Goal: Browse casually: Explore the website without a specific task or goal

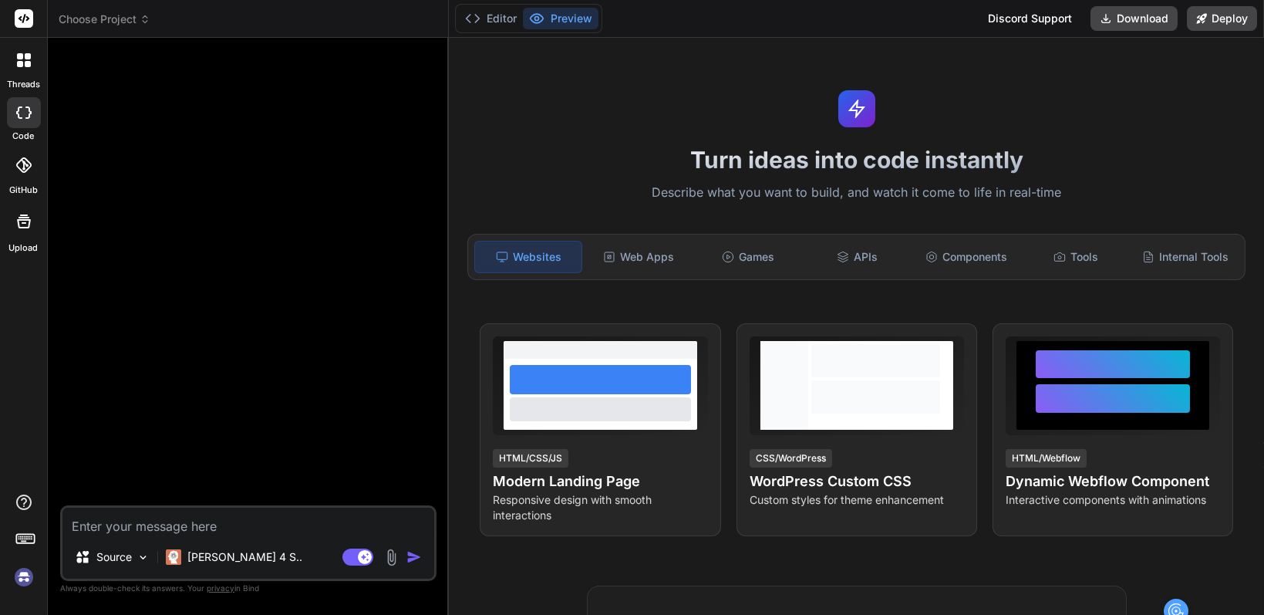
click at [956, 49] on div "Turn ideas into code instantly Describe what you want to build, and watch it co…" at bounding box center [856, 326] width 815 height 577
click at [665, 258] on div "Web Apps" at bounding box center [638, 257] width 106 height 32
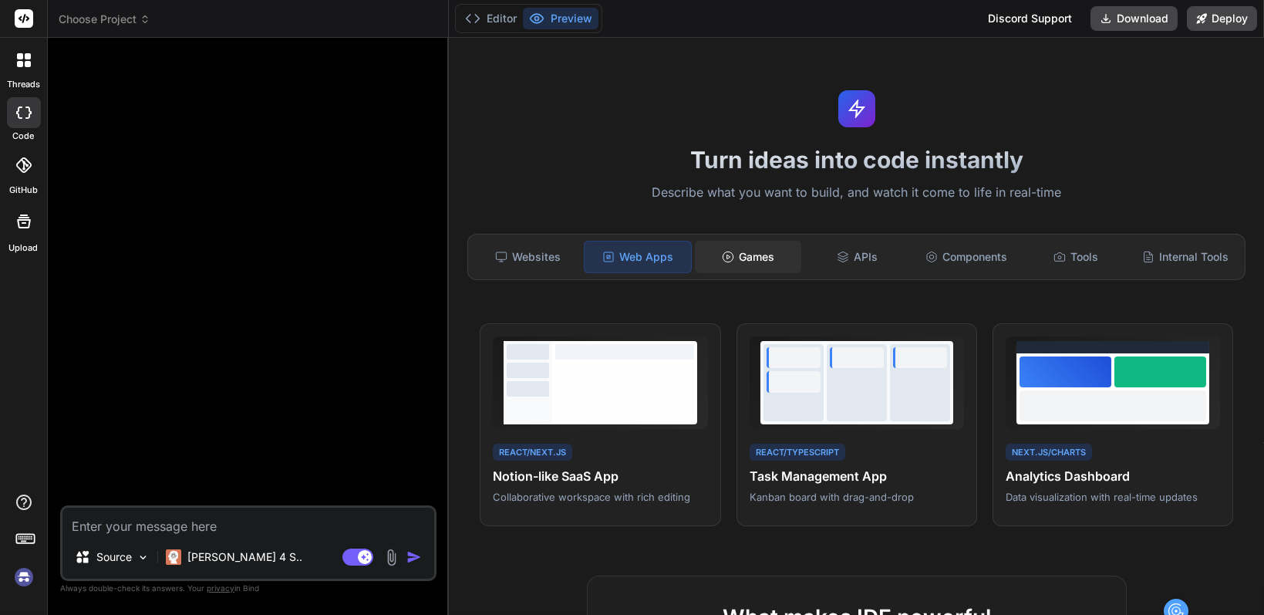
click at [728, 266] on div "Games" at bounding box center [748, 257] width 106 height 32
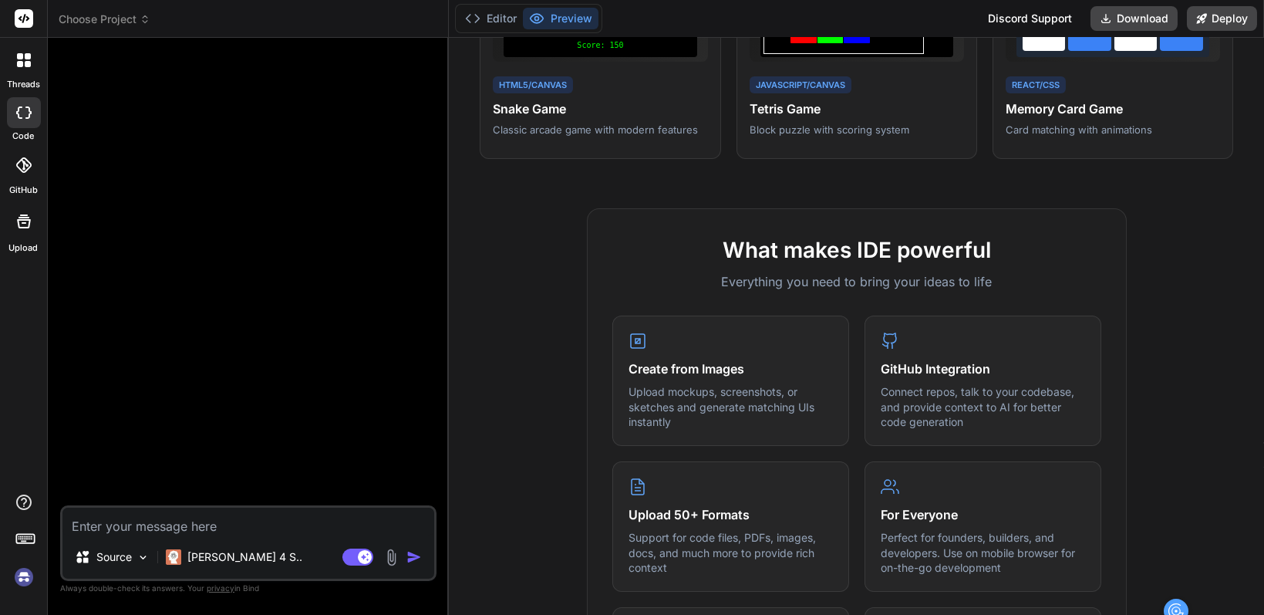
scroll to position [385, 0]
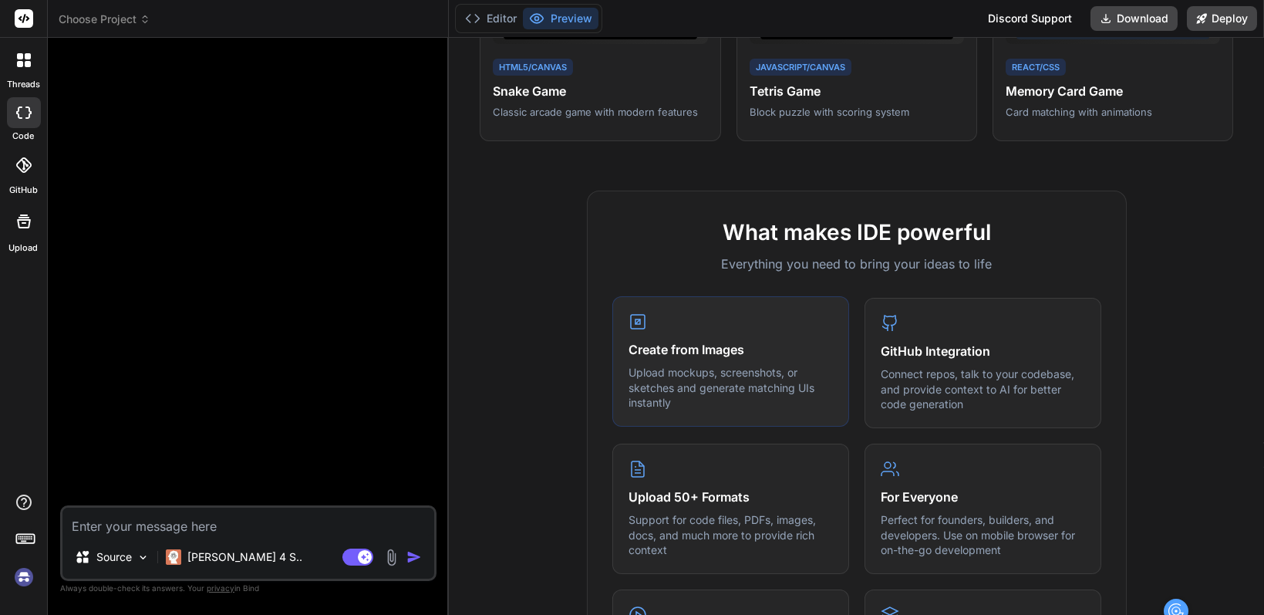
click at [688, 365] on p "Upload mockups, screenshots, or sketches and generate matching UIs instantly" at bounding box center [730, 387] width 204 height 45
click at [635, 319] on icon at bounding box center [637, 321] width 5 height 5
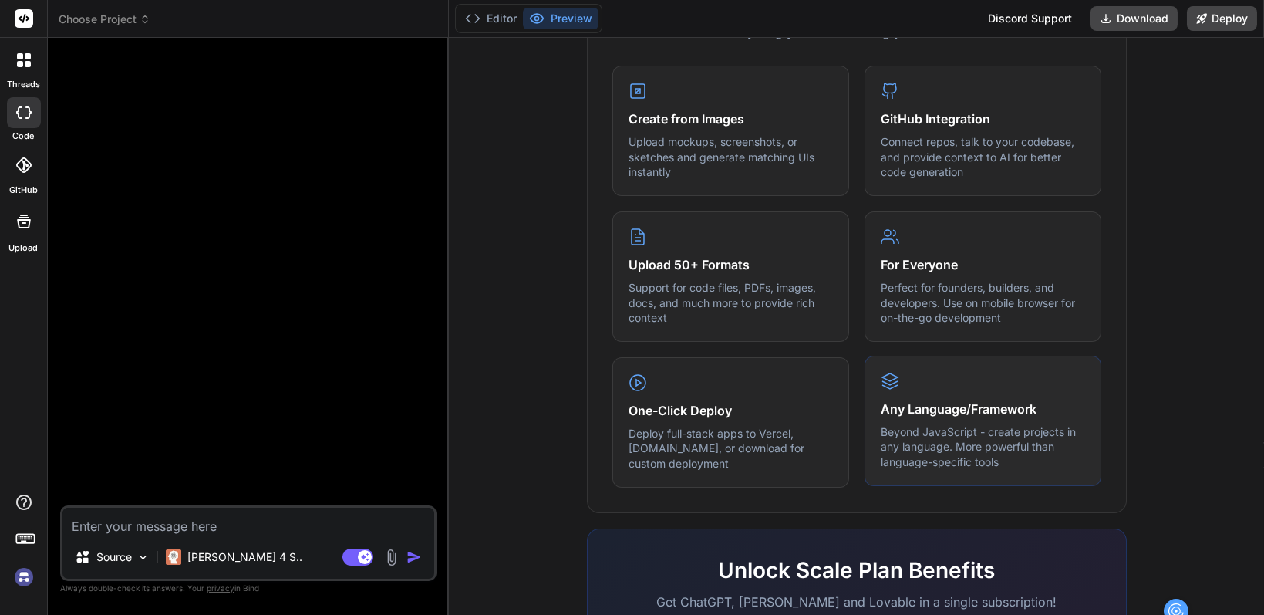
click at [975, 425] on p "Beyond JavaScript - create projects in any language. More powerful than languag…" at bounding box center [983, 446] width 204 height 45
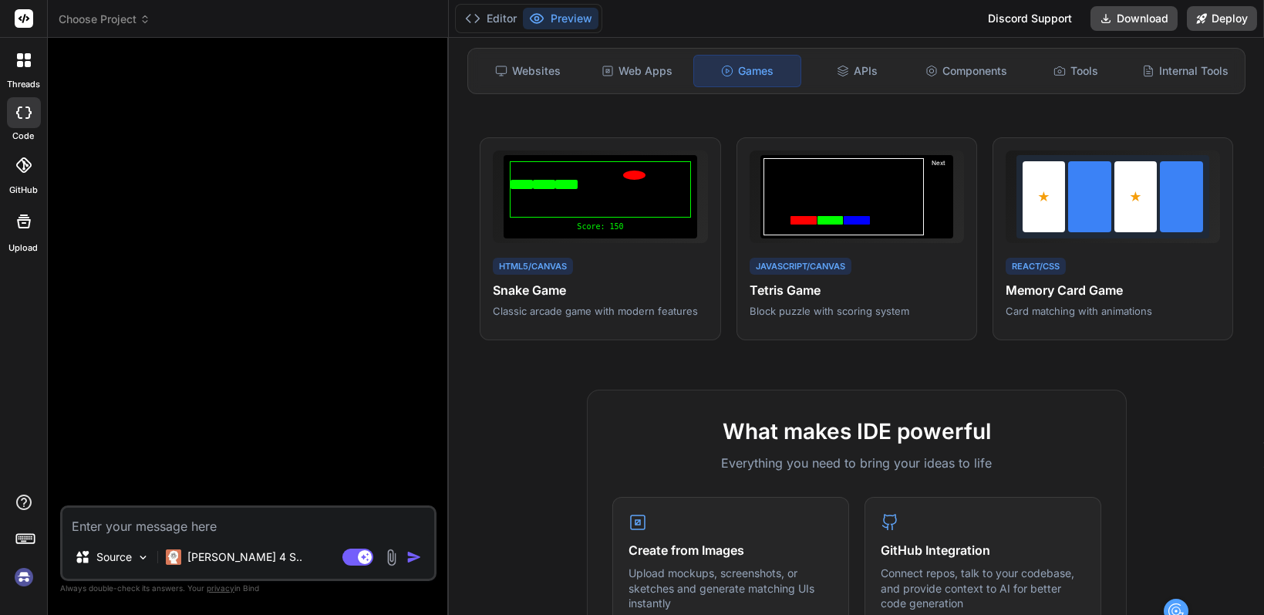
scroll to position [161, 0]
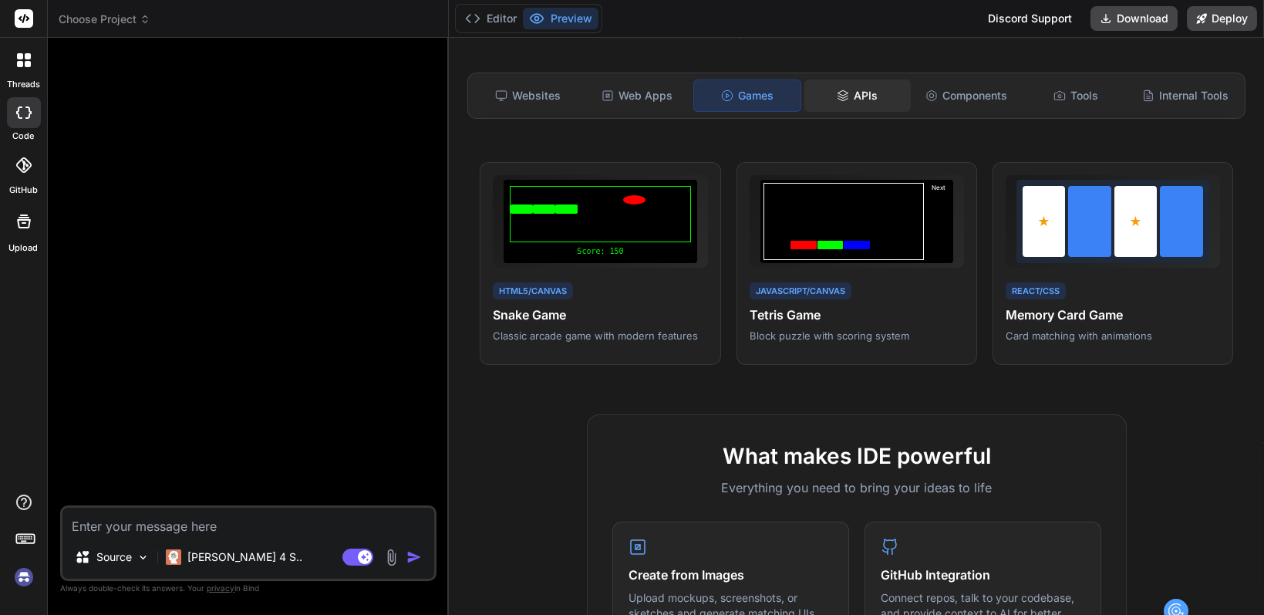
click at [861, 97] on div "APIs" at bounding box center [857, 95] width 106 height 32
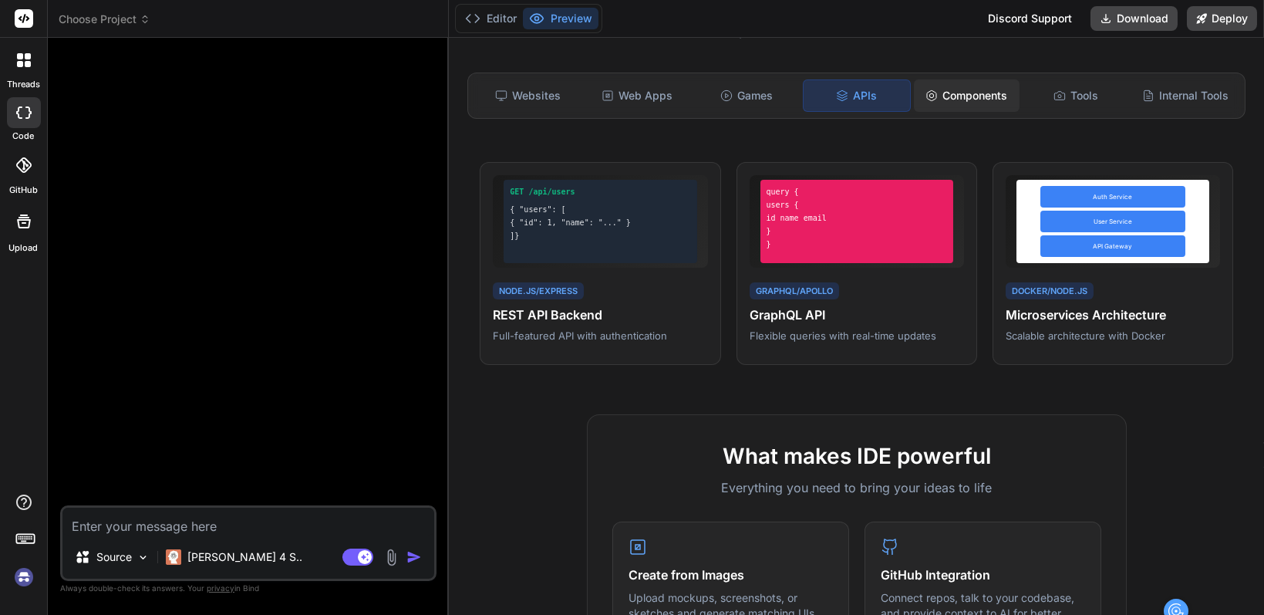
click at [952, 91] on div "Components" at bounding box center [967, 95] width 106 height 32
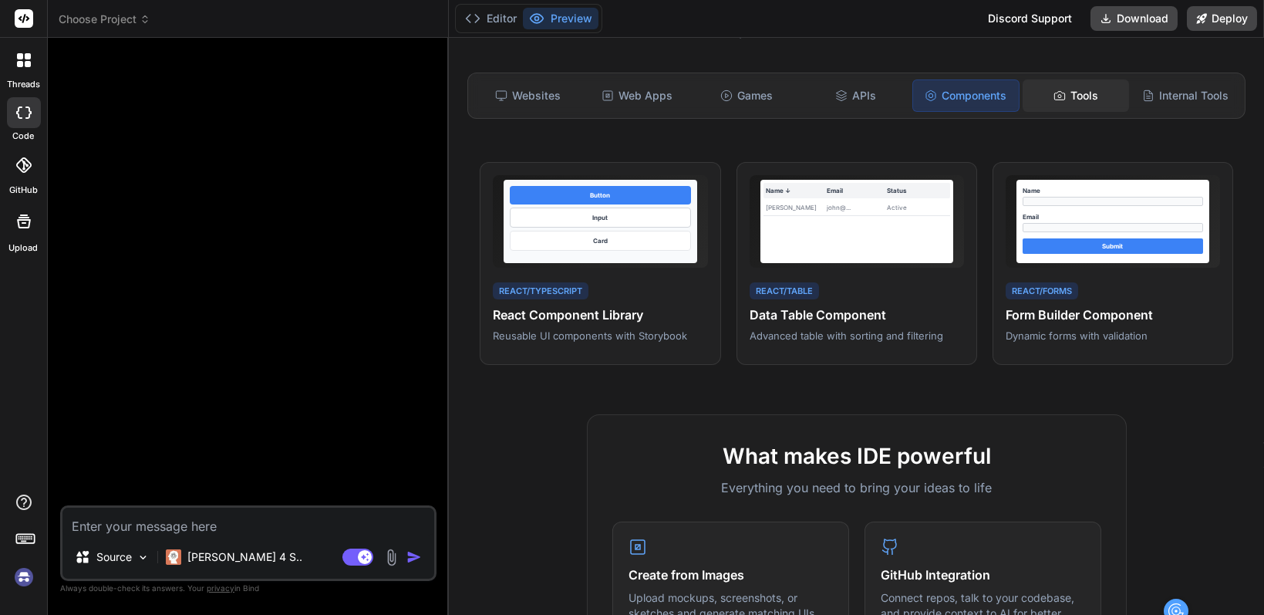
click at [1065, 90] on div "Tools" at bounding box center [1076, 95] width 106 height 32
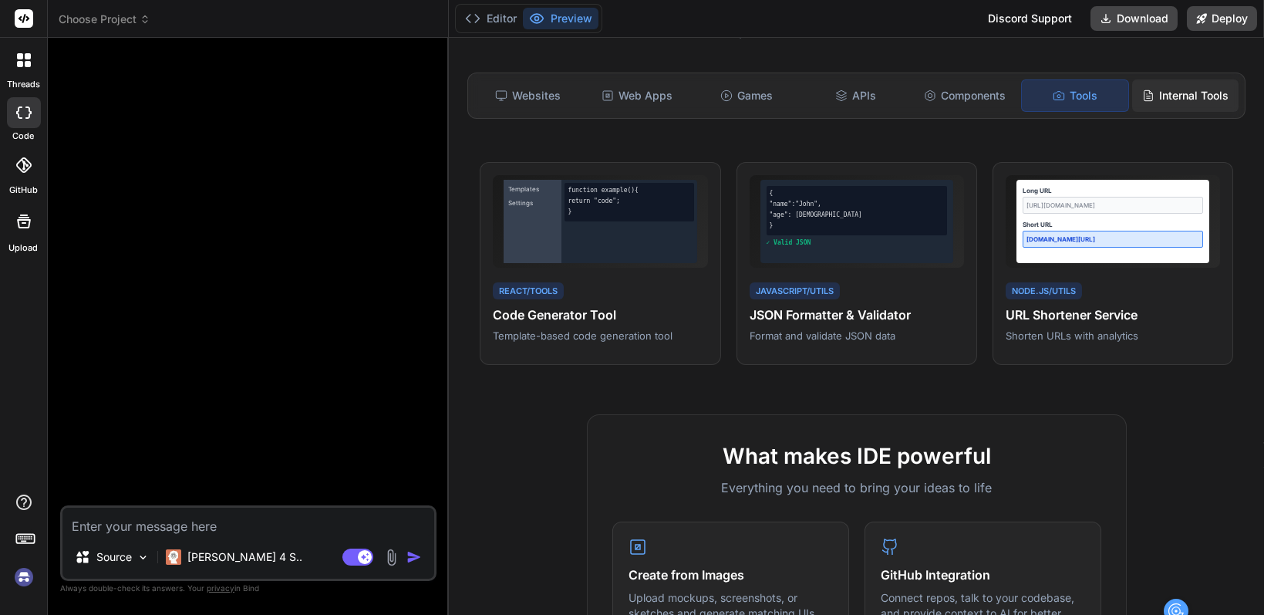
click at [1151, 92] on div "Internal Tools" at bounding box center [1185, 95] width 106 height 32
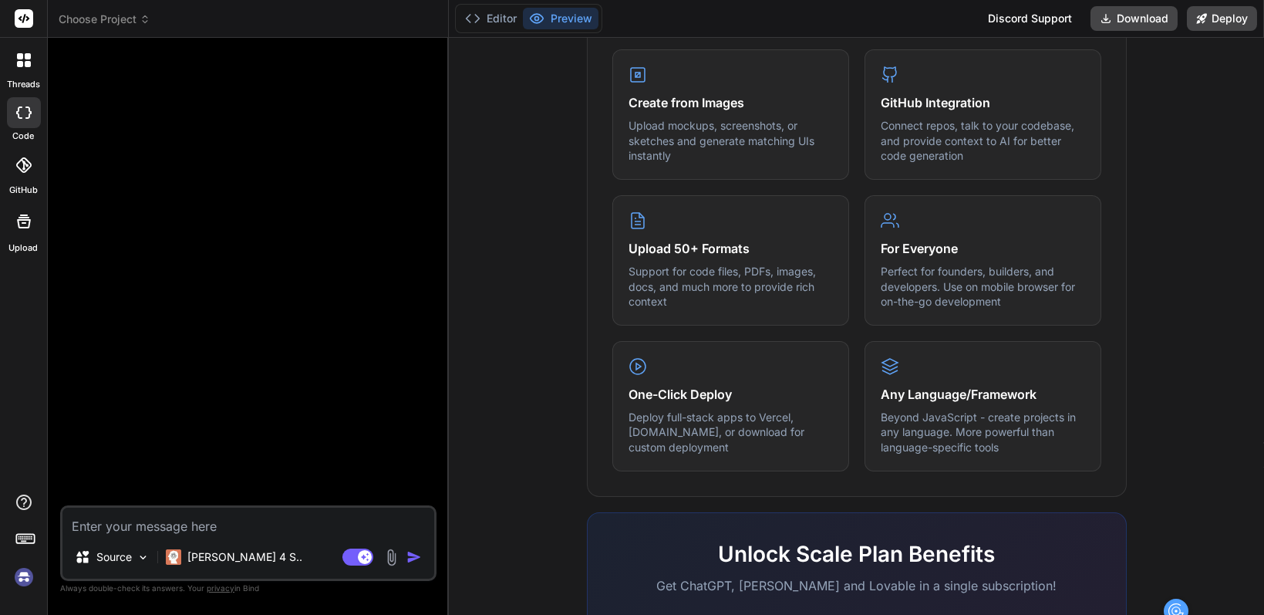
scroll to position [470, 0]
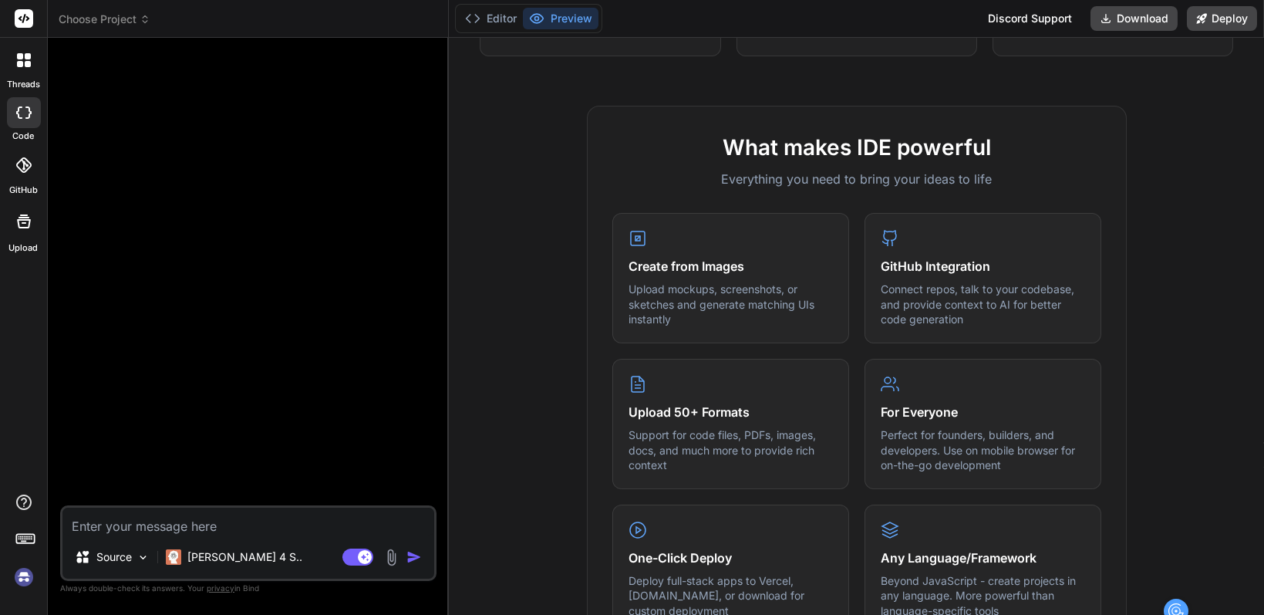
type textarea "x"
click at [19, 66] on icon at bounding box center [20, 64] width 6 height 6
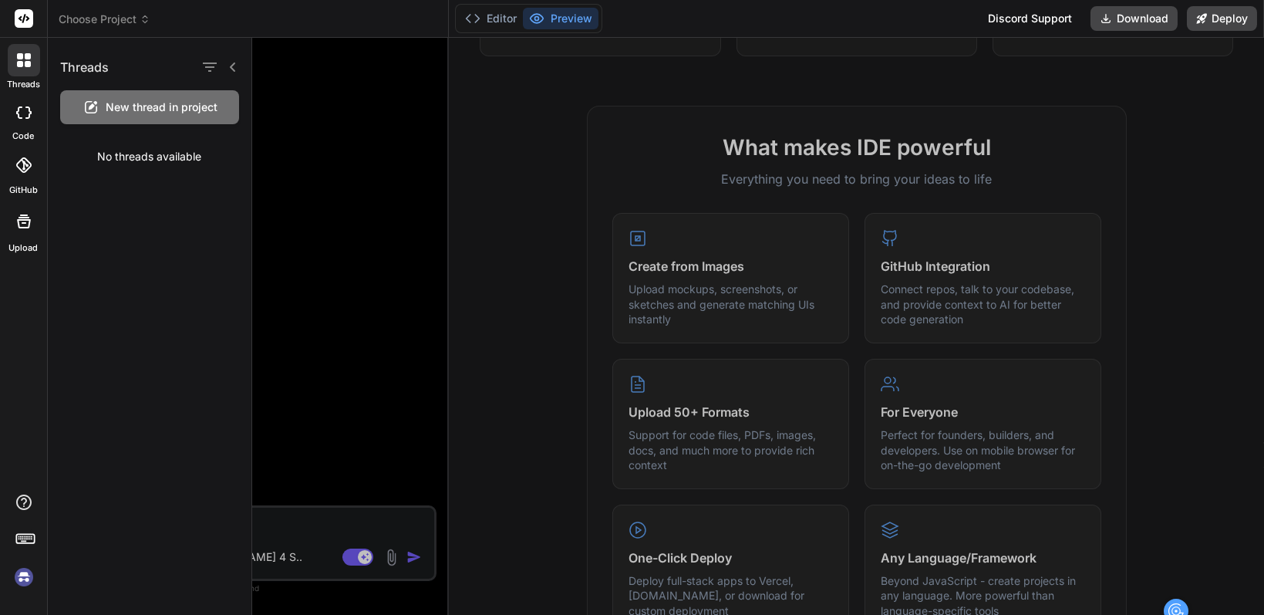
click at [27, 161] on icon at bounding box center [23, 164] width 15 height 15
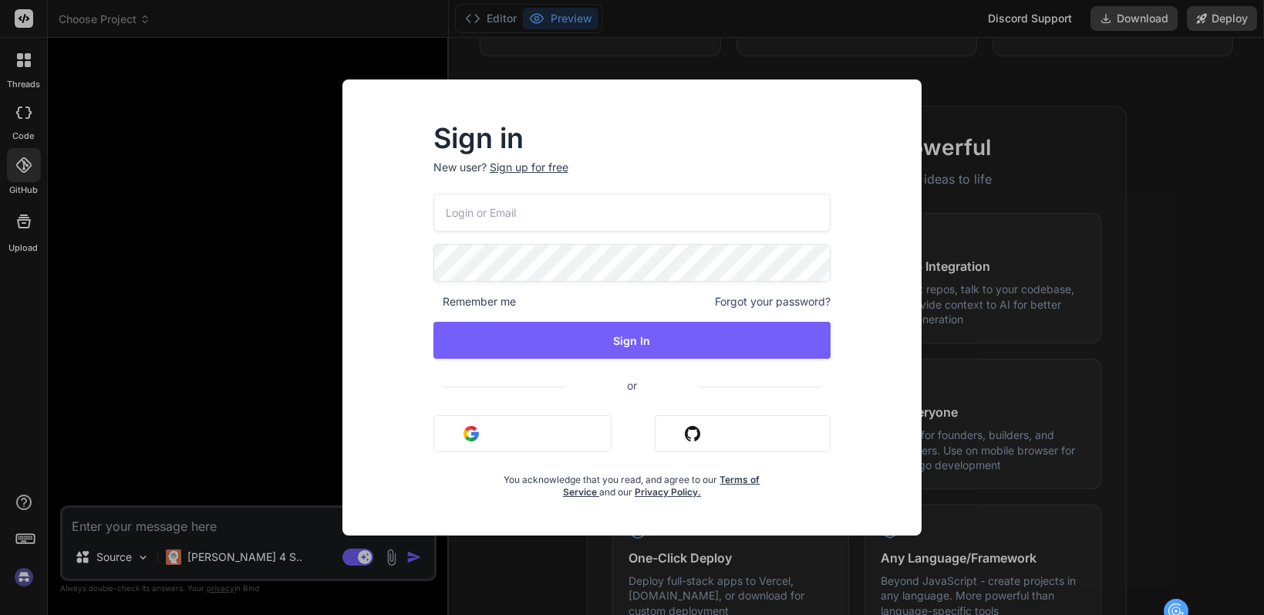
click at [22, 229] on div "Sign in New user? Sign up for free Remember me Forgot your password? Sign In or…" at bounding box center [632, 307] width 1264 height 615
